Goal: Navigation & Orientation: Go to known website

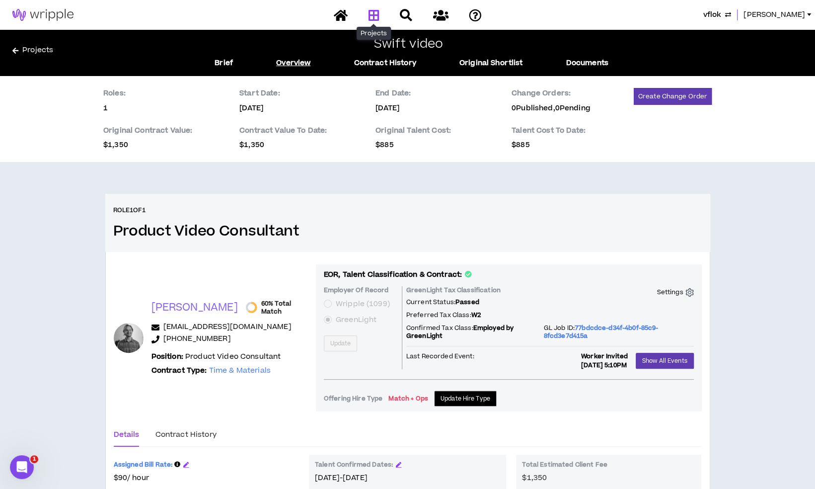
click at [371, 11] on icon at bounding box center [373, 15] width 11 height 12
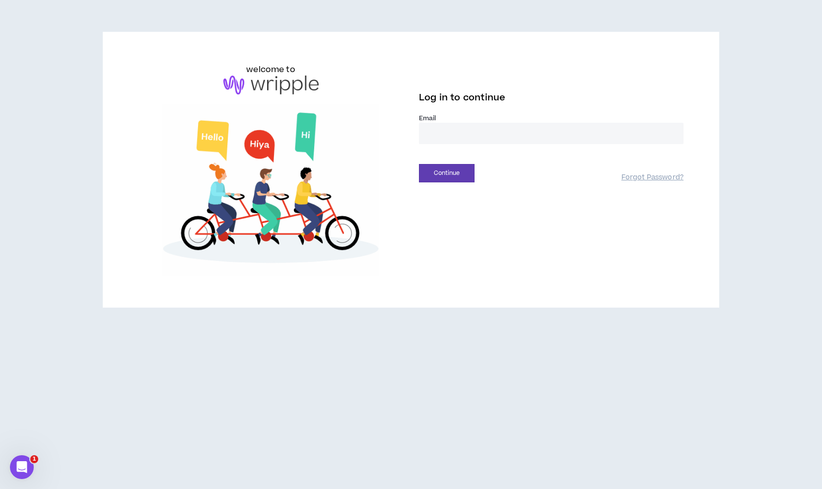
click at [463, 129] on input "email" at bounding box center [551, 133] width 265 height 21
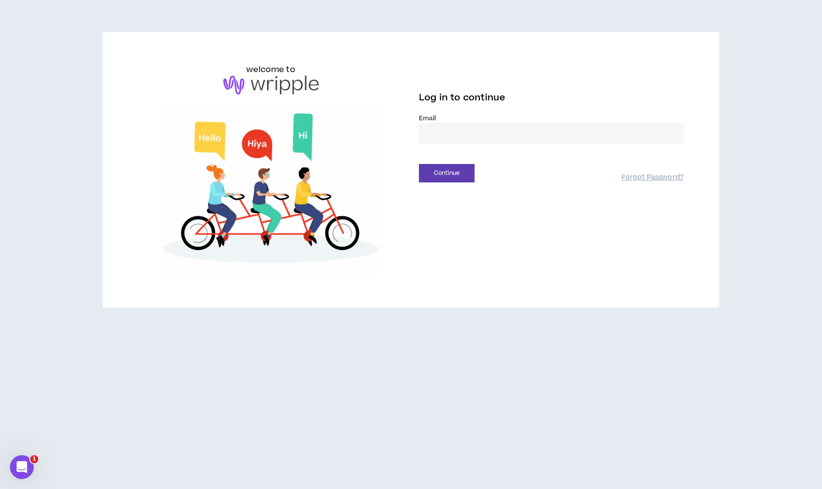
type input "**********"
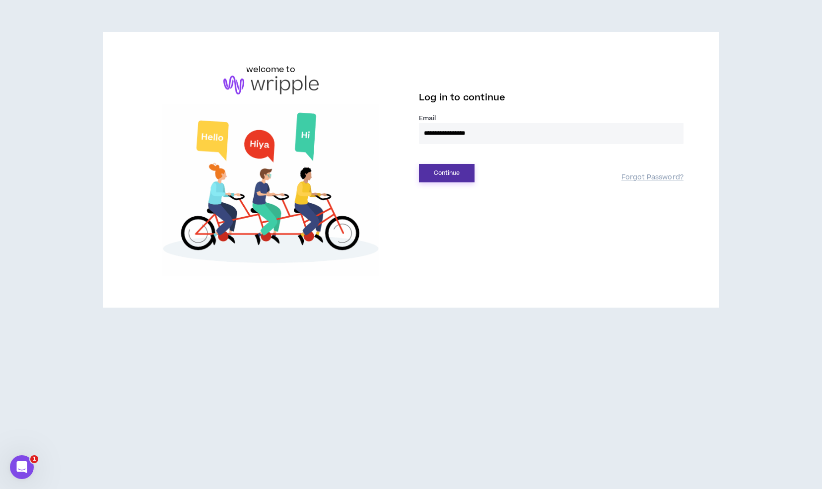
click at [457, 181] on button "Continue" at bounding box center [447, 173] width 56 height 18
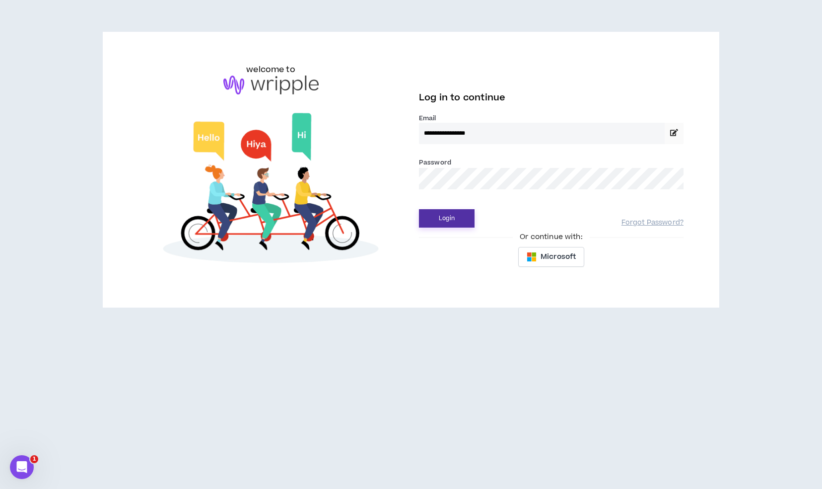
click at [458, 220] on button "Login" at bounding box center [447, 218] width 56 height 18
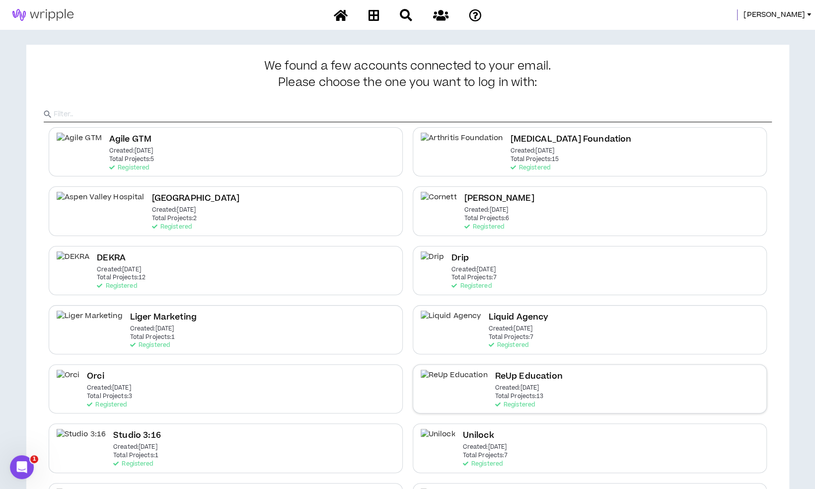
scroll to position [119, 0]
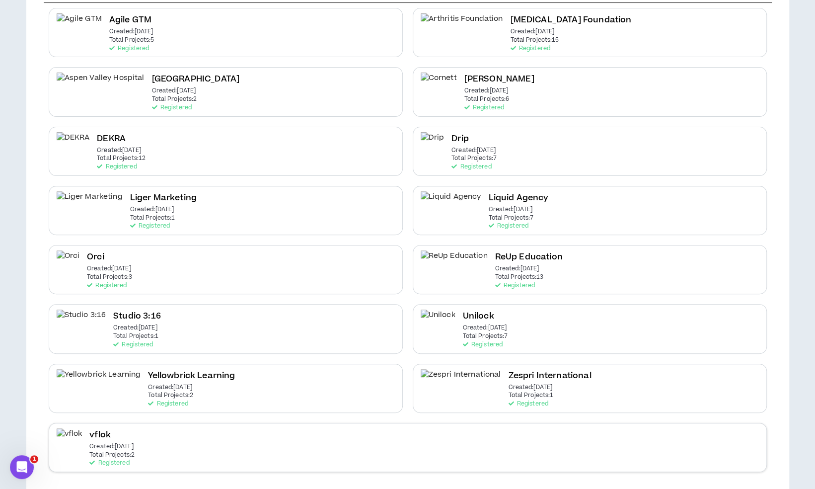
click at [435, 453] on div "vflok Created: [DATE] Total Projects: 2 Registered" at bounding box center [408, 447] width 718 height 49
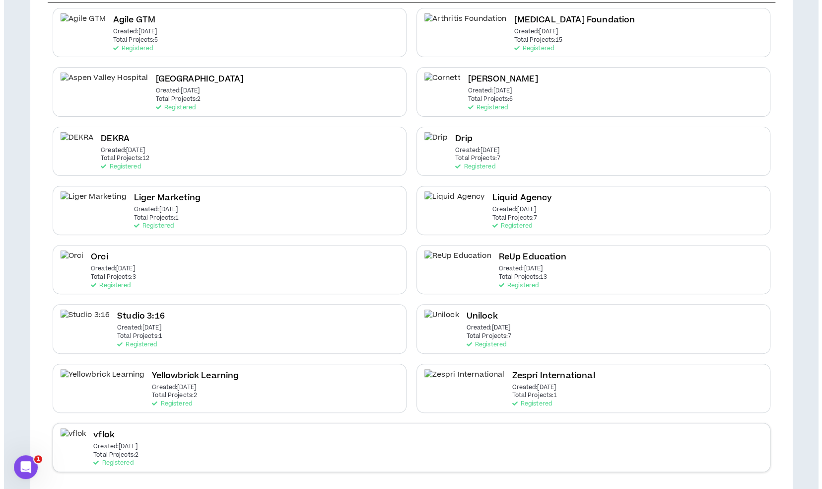
scroll to position [0, 0]
